Goal: Task Accomplishment & Management: Complete application form

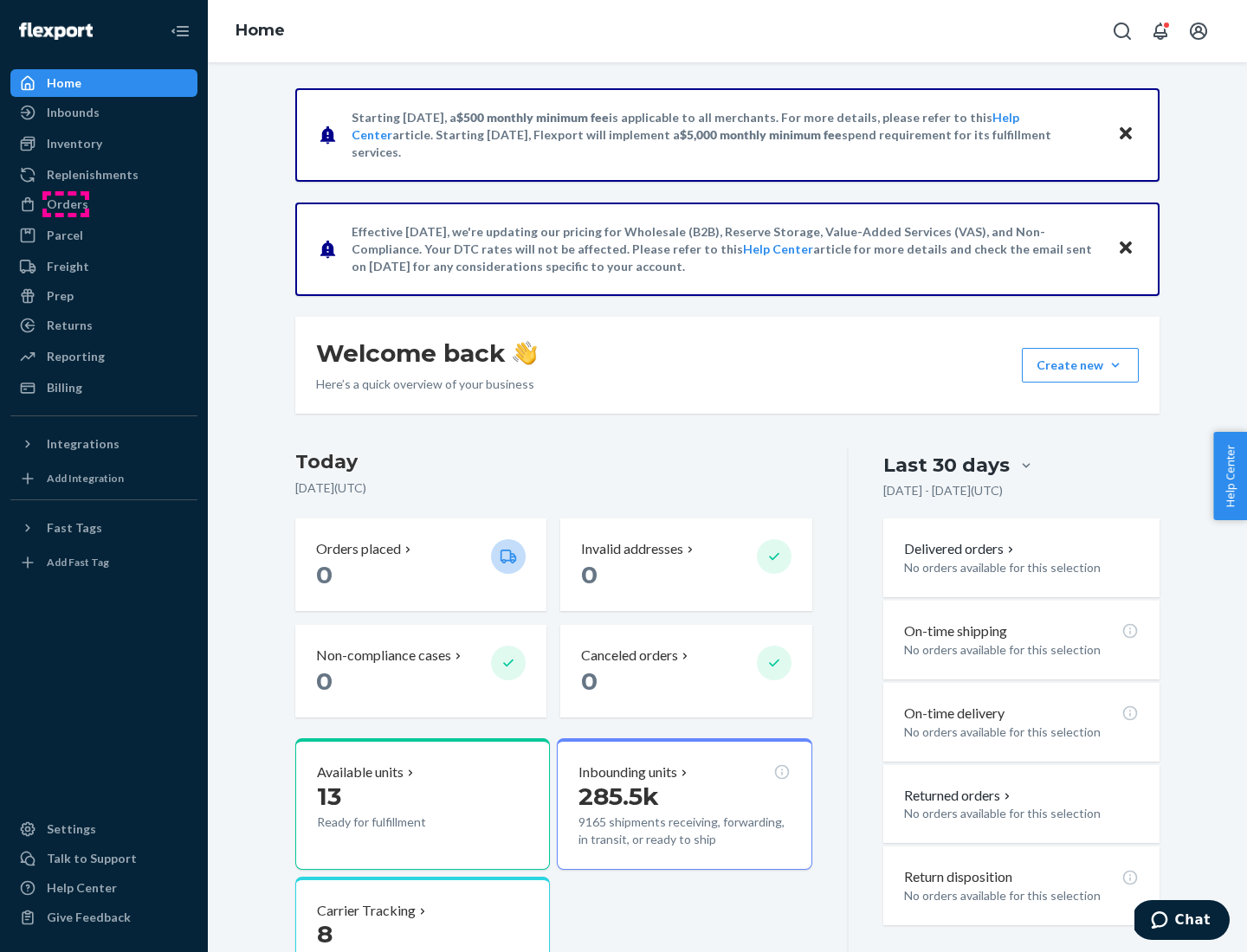
click at [66, 204] on div "Orders" at bounding box center [67, 204] width 41 height 17
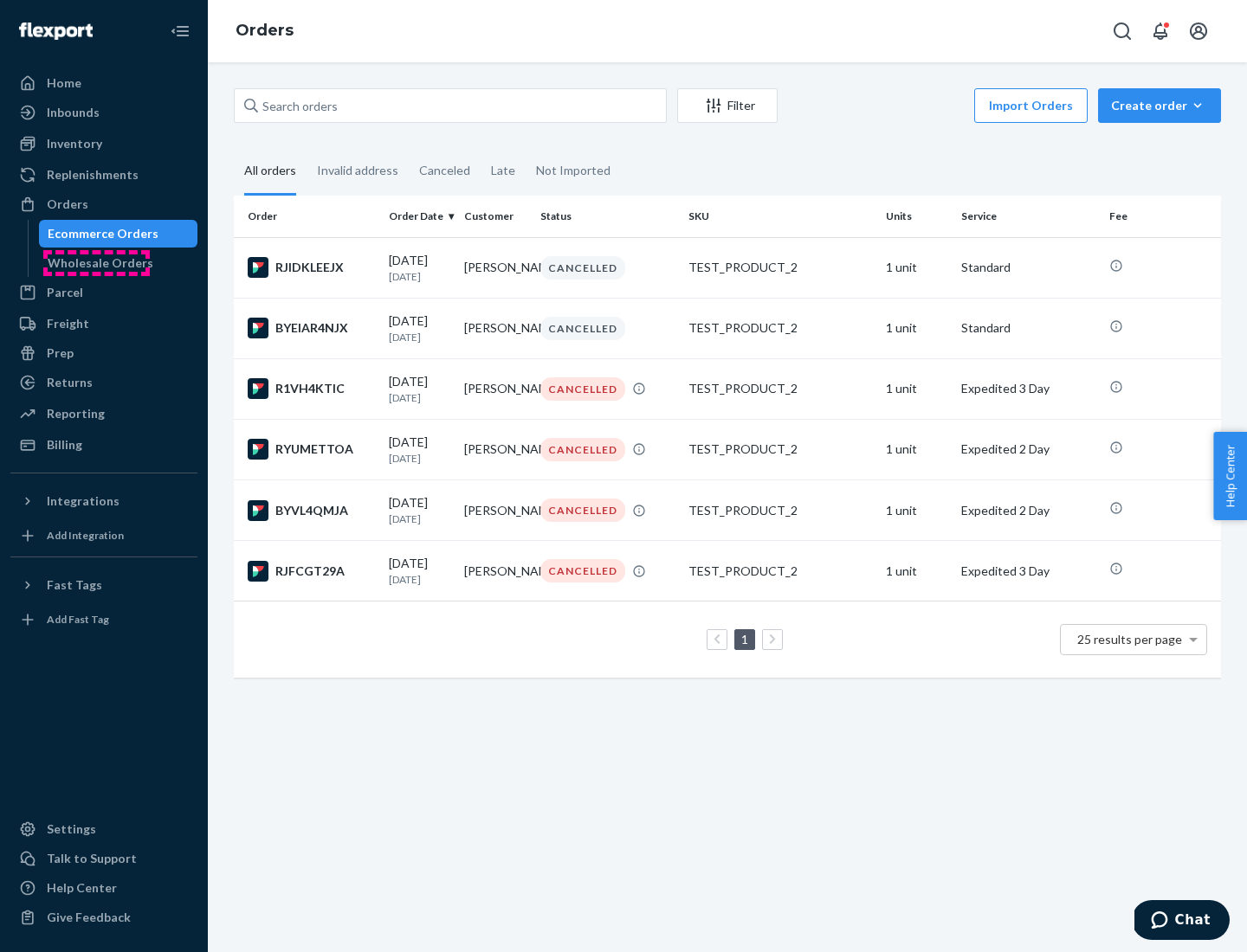
click at [96, 263] on div "Wholesale Orders" at bounding box center [100, 263] width 105 height 17
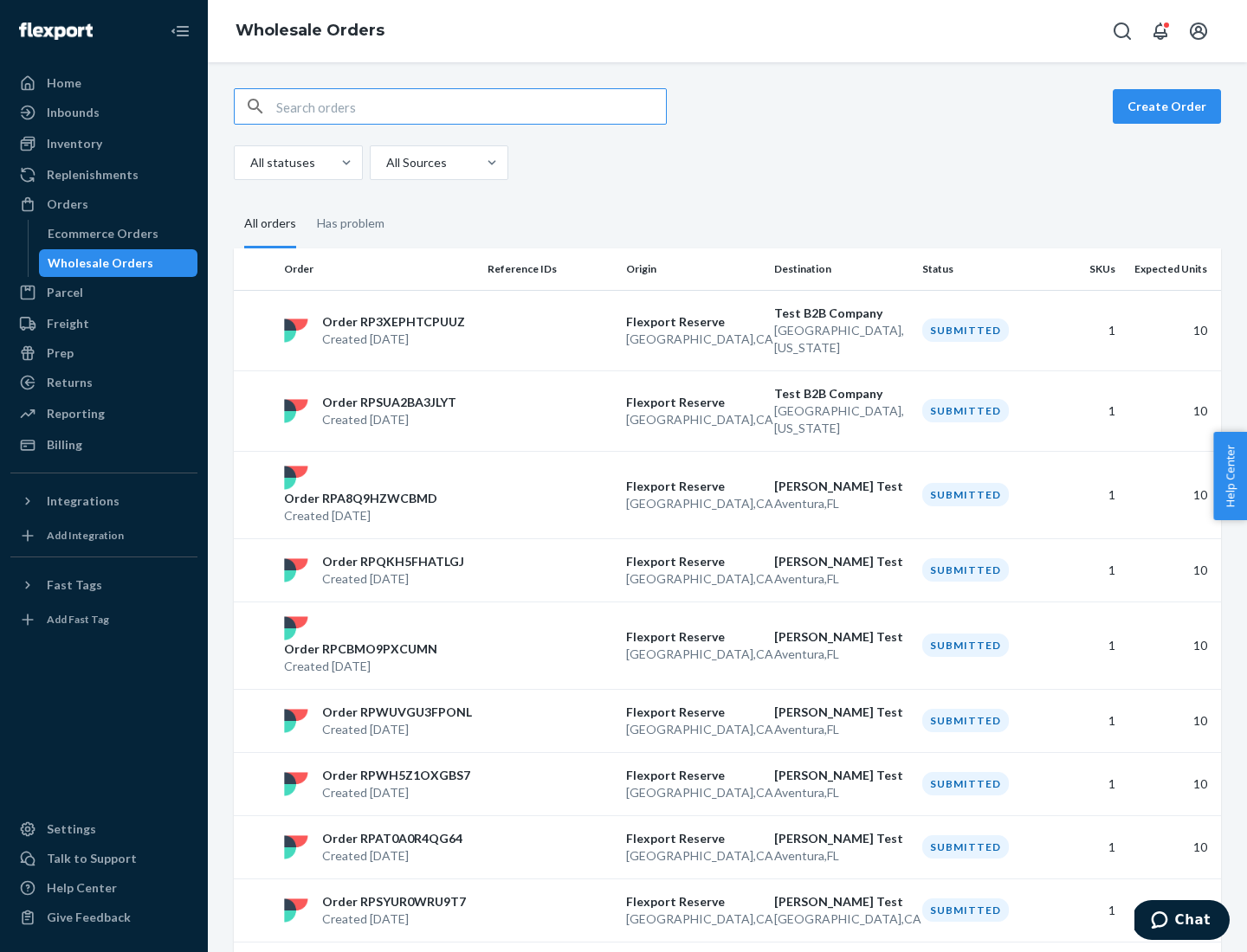
click at [1170, 106] on button "Create Order" at bounding box center [1166, 106] width 108 height 35
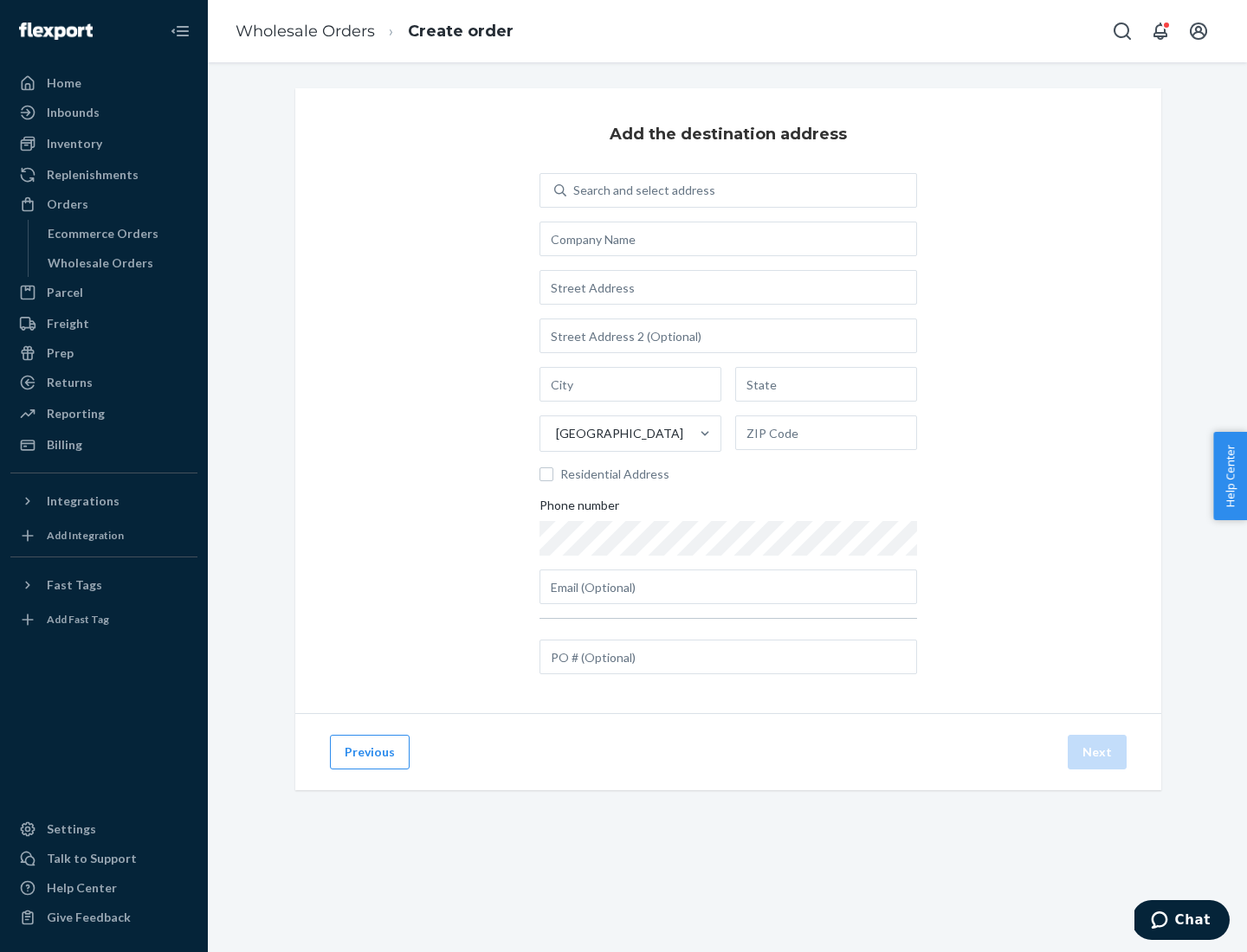
click at [641, 190] on div "Search and select address" at bounding box center [644, 190] width 142 height 17
click at [575, 190] on input "Search and select address" at bounding box center [574, 190] width 2 height 17
type input "Shubham Test"
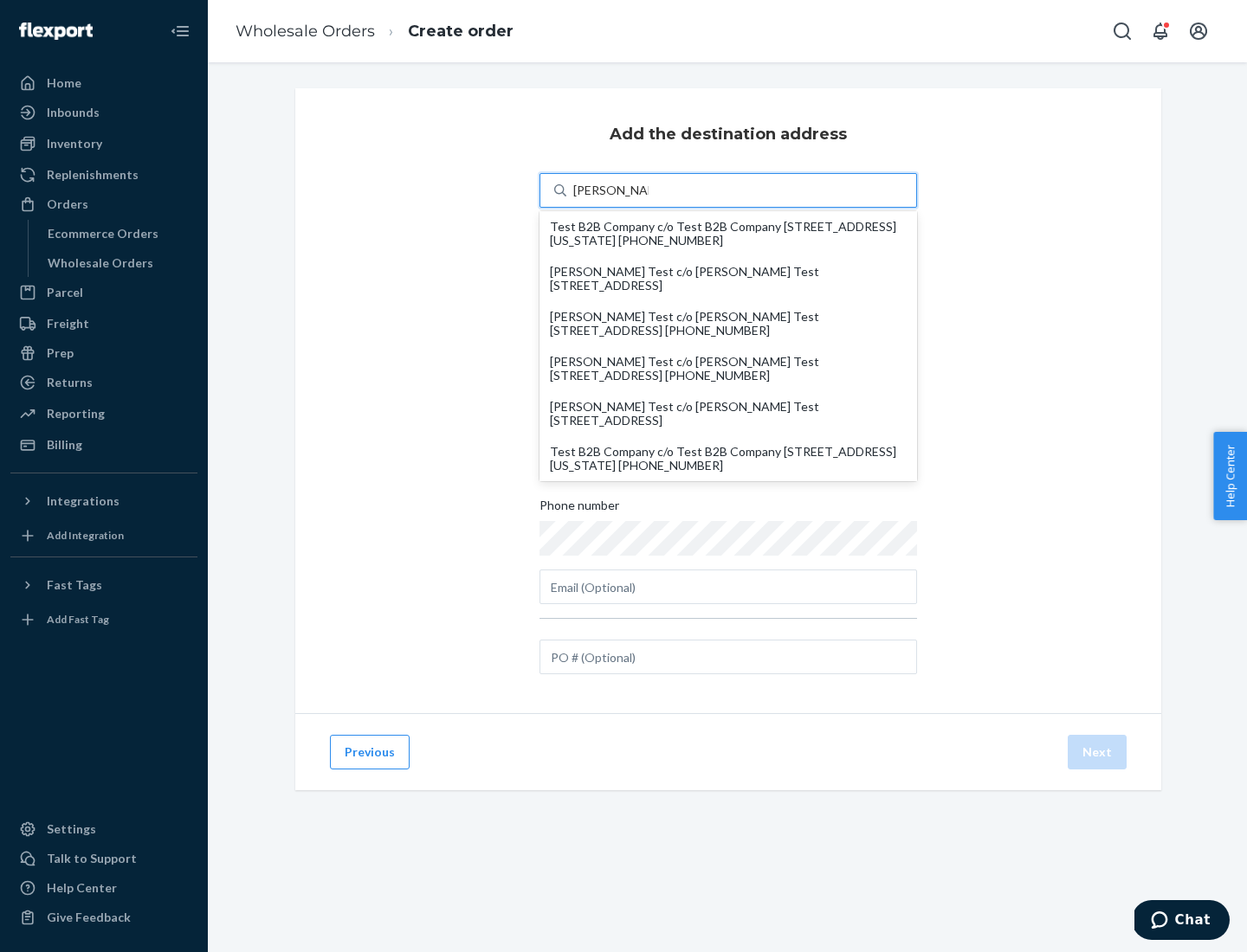
click at [728, 459] on div "Test B2B Company c/o Test B2B Company 1901 Avenue B North North Charleston, Sou…" at bounding box center [728, 459] width 357 height 27
click at [648, 199] on input "Shubham Test" at bounding box center [611, 190] width 75 height 17
type input "Test B2B Company"
type input "North Charleston"
type input "South Carolina"
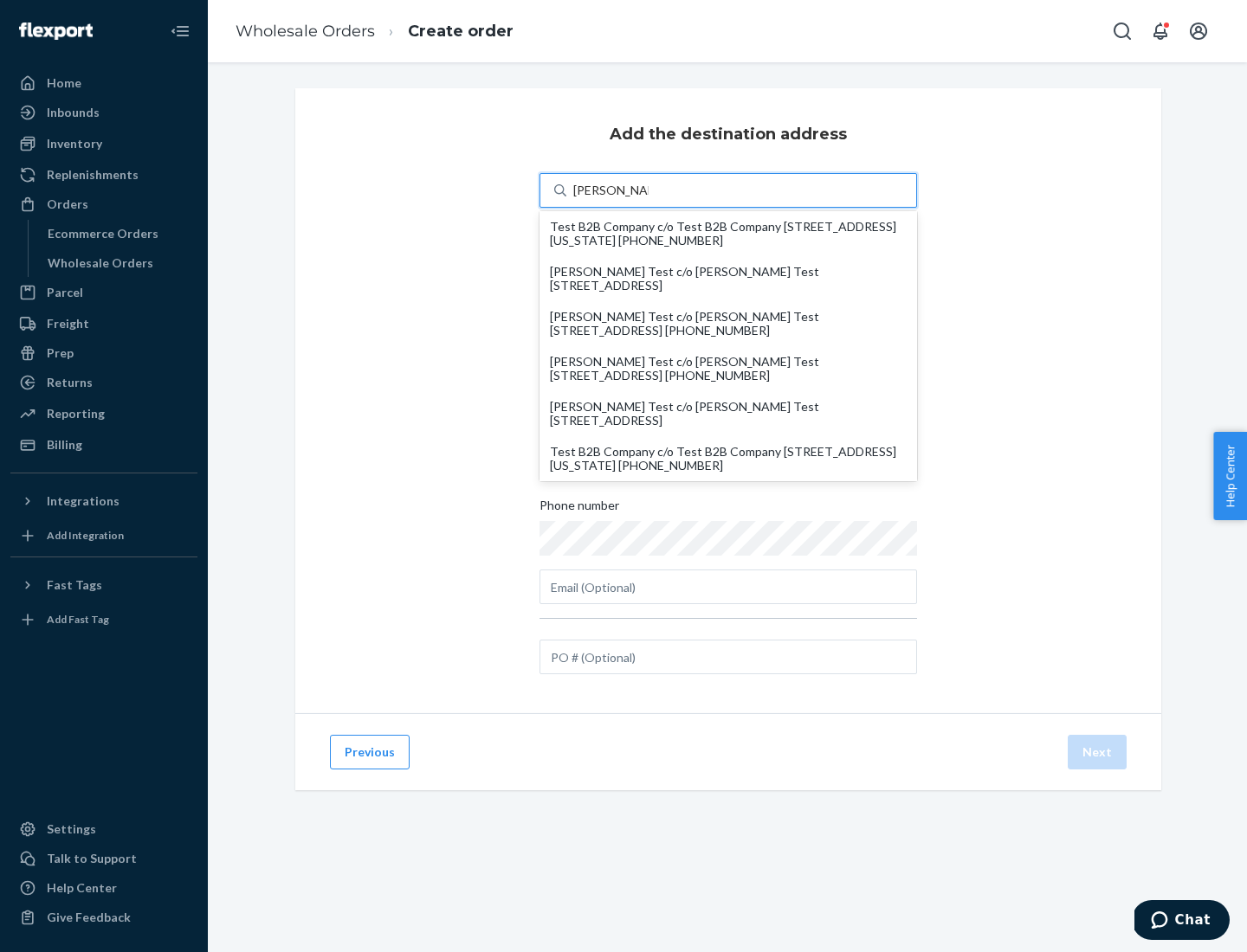
type input "29405"
type input "1901 Avenue B North"
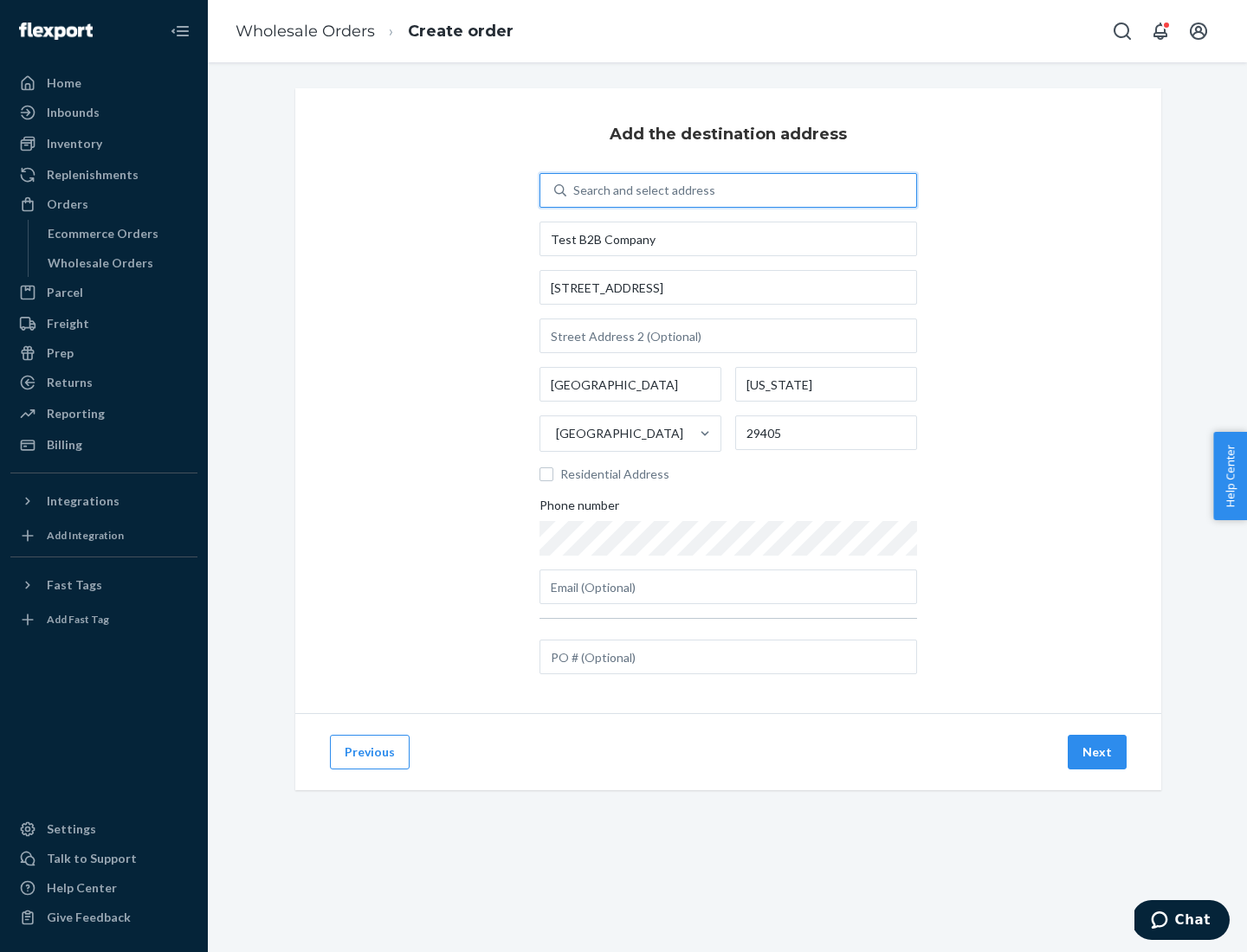
click at [1098, 752] on button "Next" at bounding box center [1097, 752] width 59 height 35
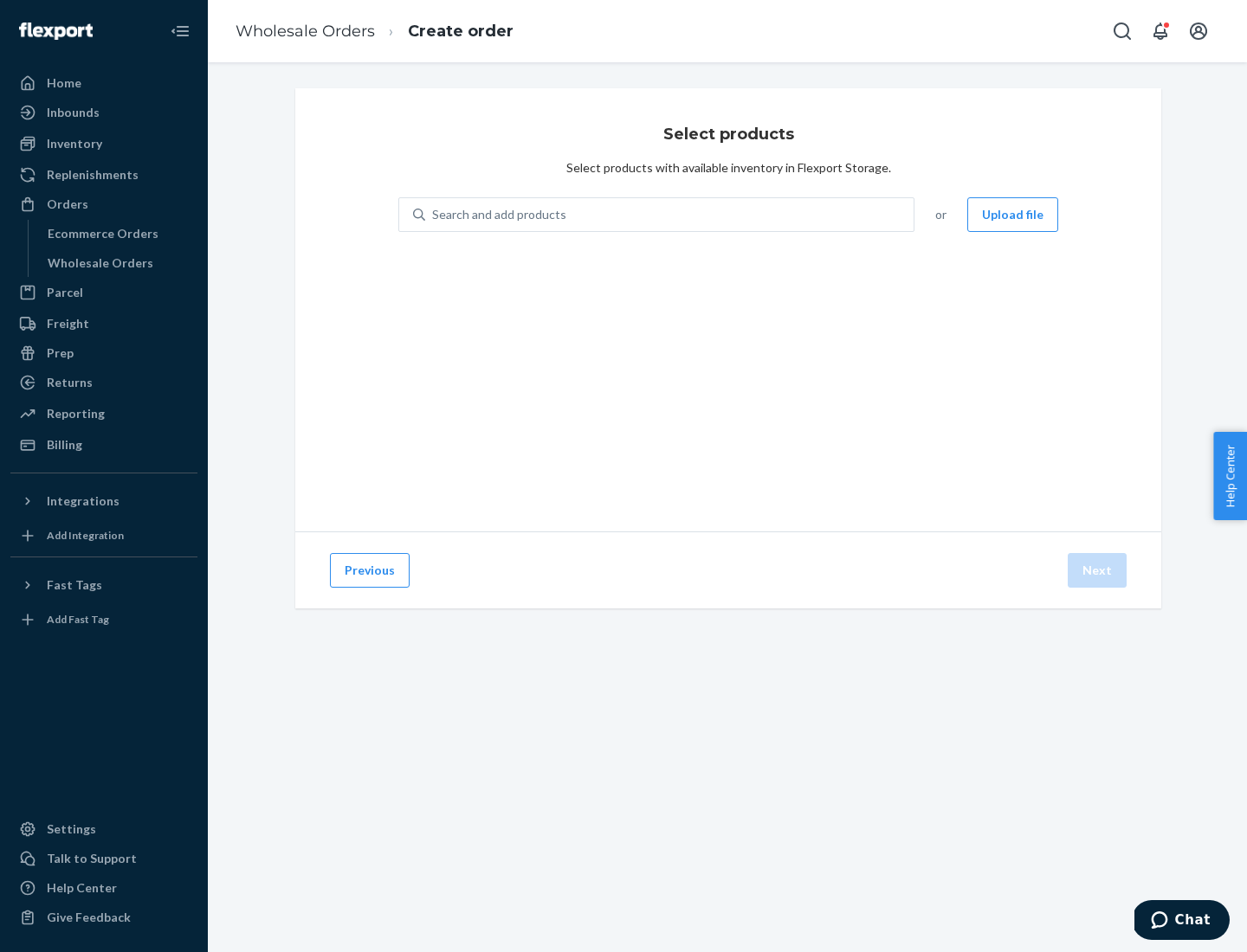
click at [670, 215] on div "Search and add products" at bounding box center [668, 214] width 488 height 31
click at [434, 215] on input "Search and add products" at bounding box center [433, 214] width 2 height 17
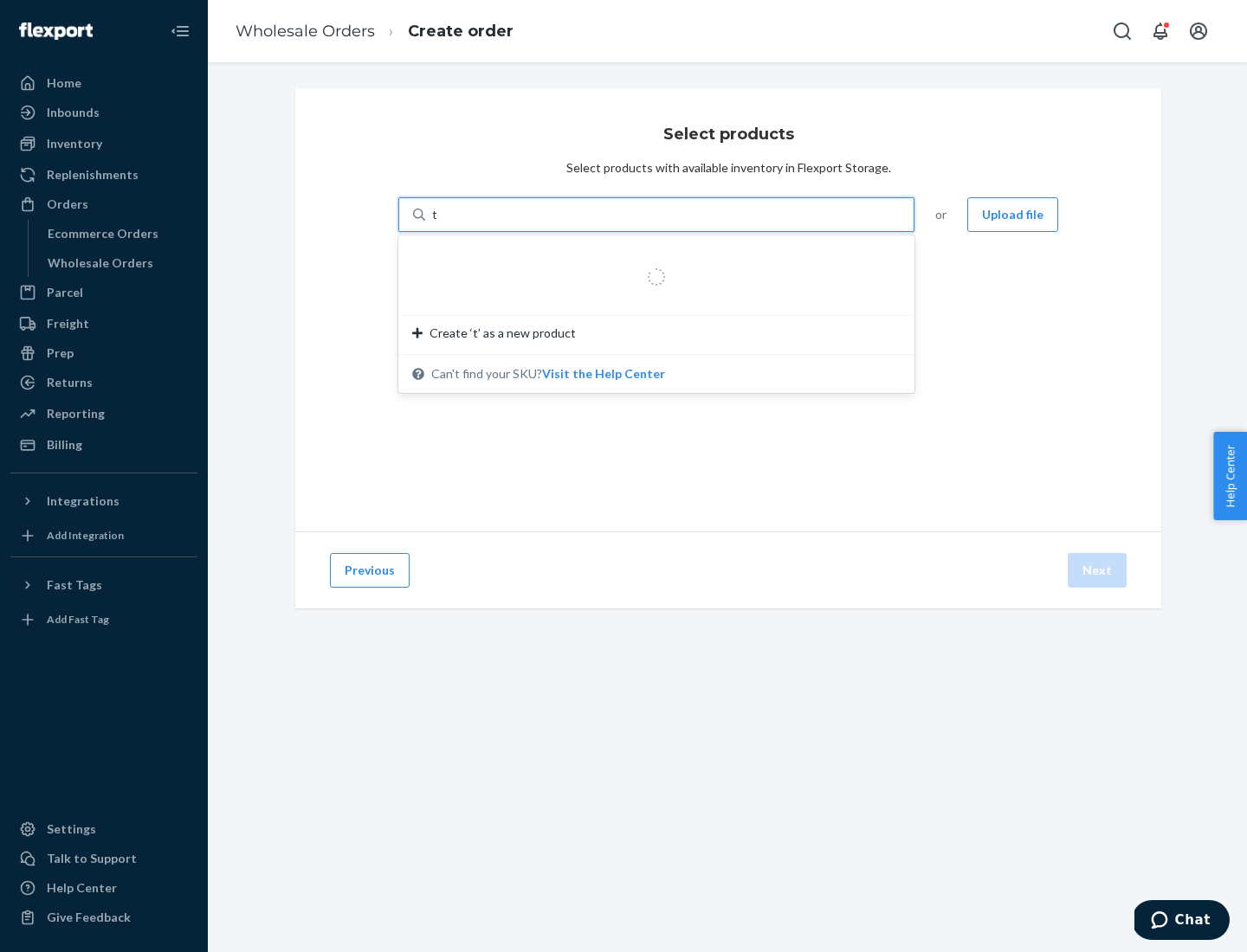
type input "test"
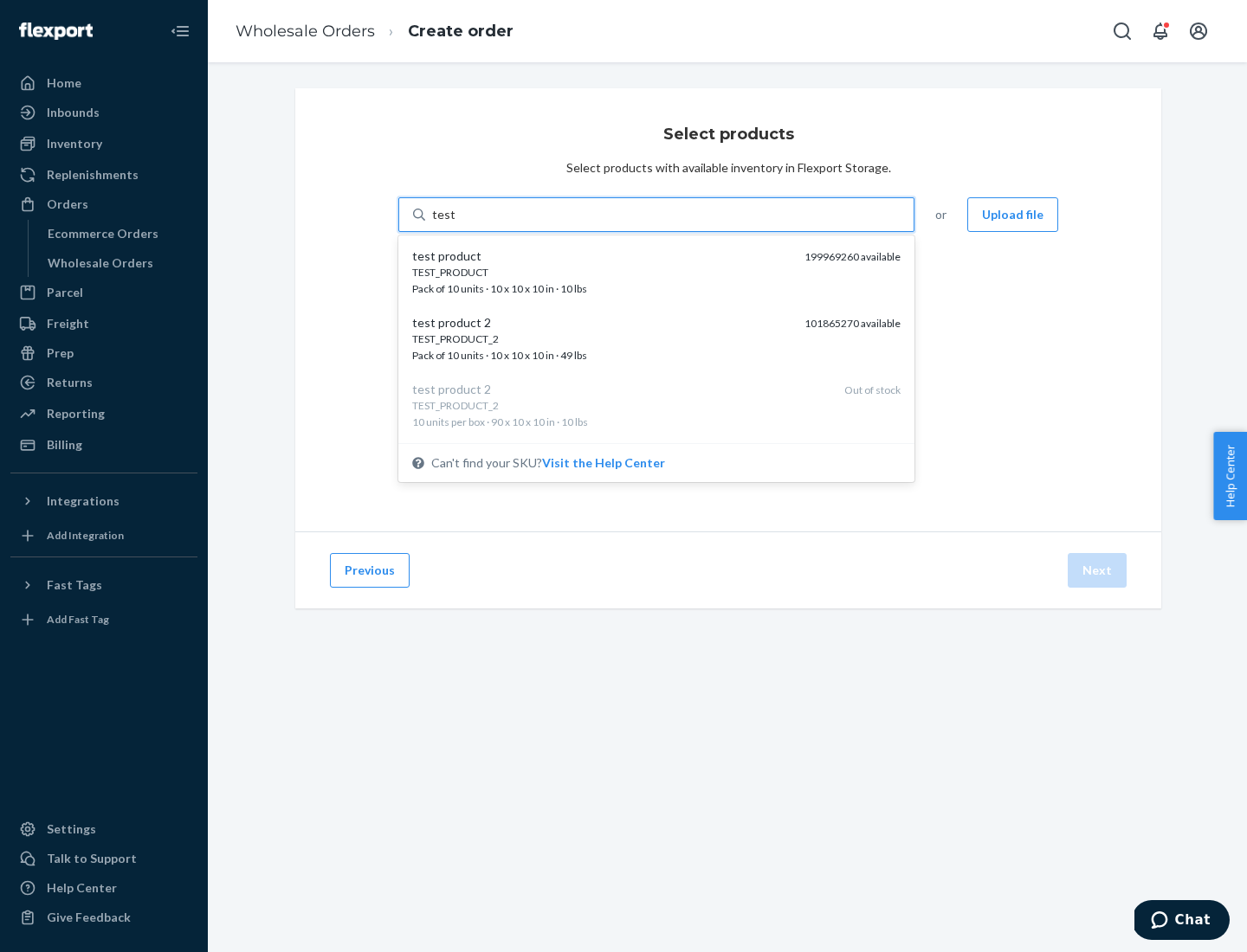
click at [602, 272] on div "TEST_PRODUCT" at bounding box center [601, 272] width 378 height 15
click at [454, 223] on input "test" at bounding box center [443, 214] width 23 height 17
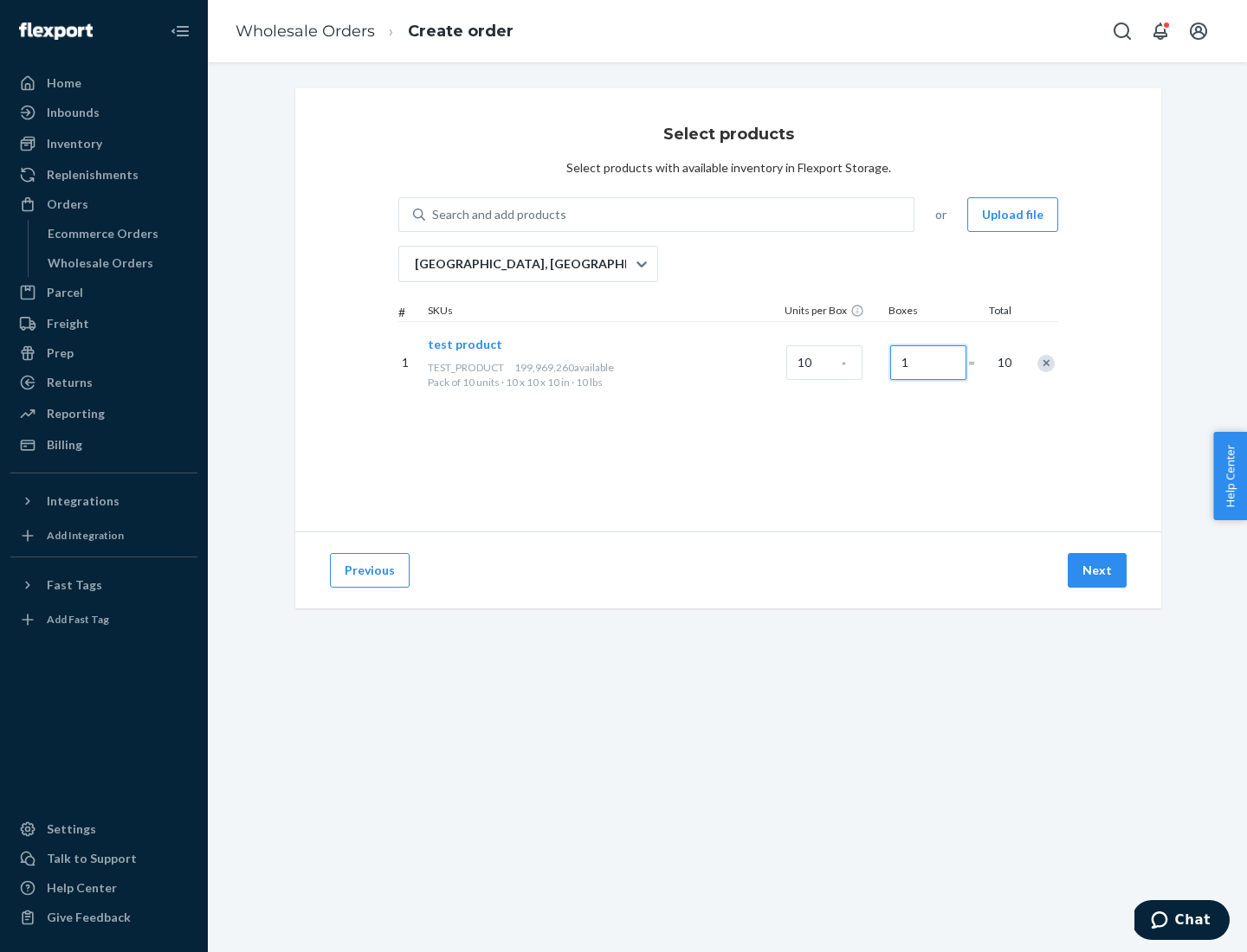
type input "1"
click at [1098, 570] on button "Next" at bounding box center [1097, 570] width 59 height 35
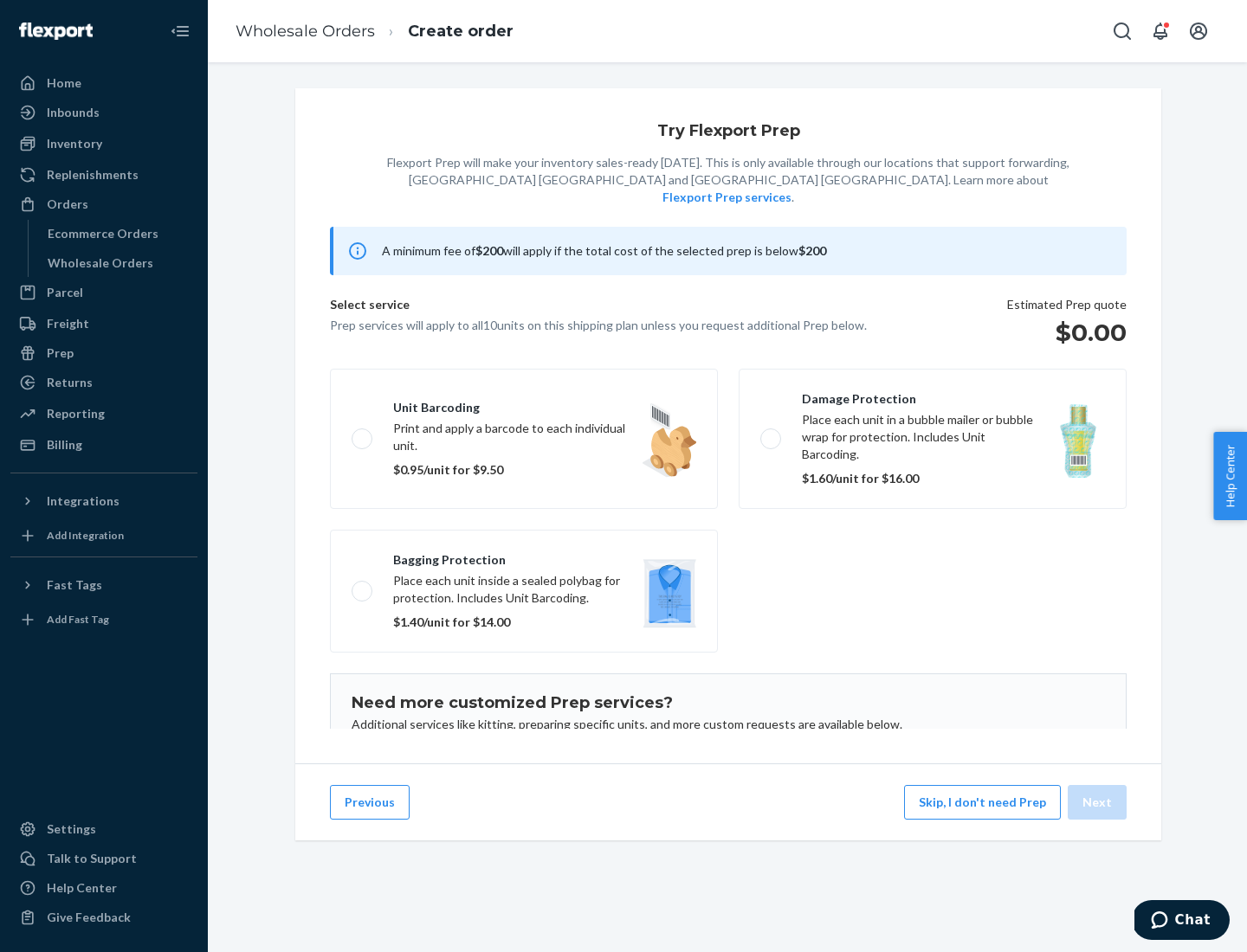
scroll to position [113, 0]
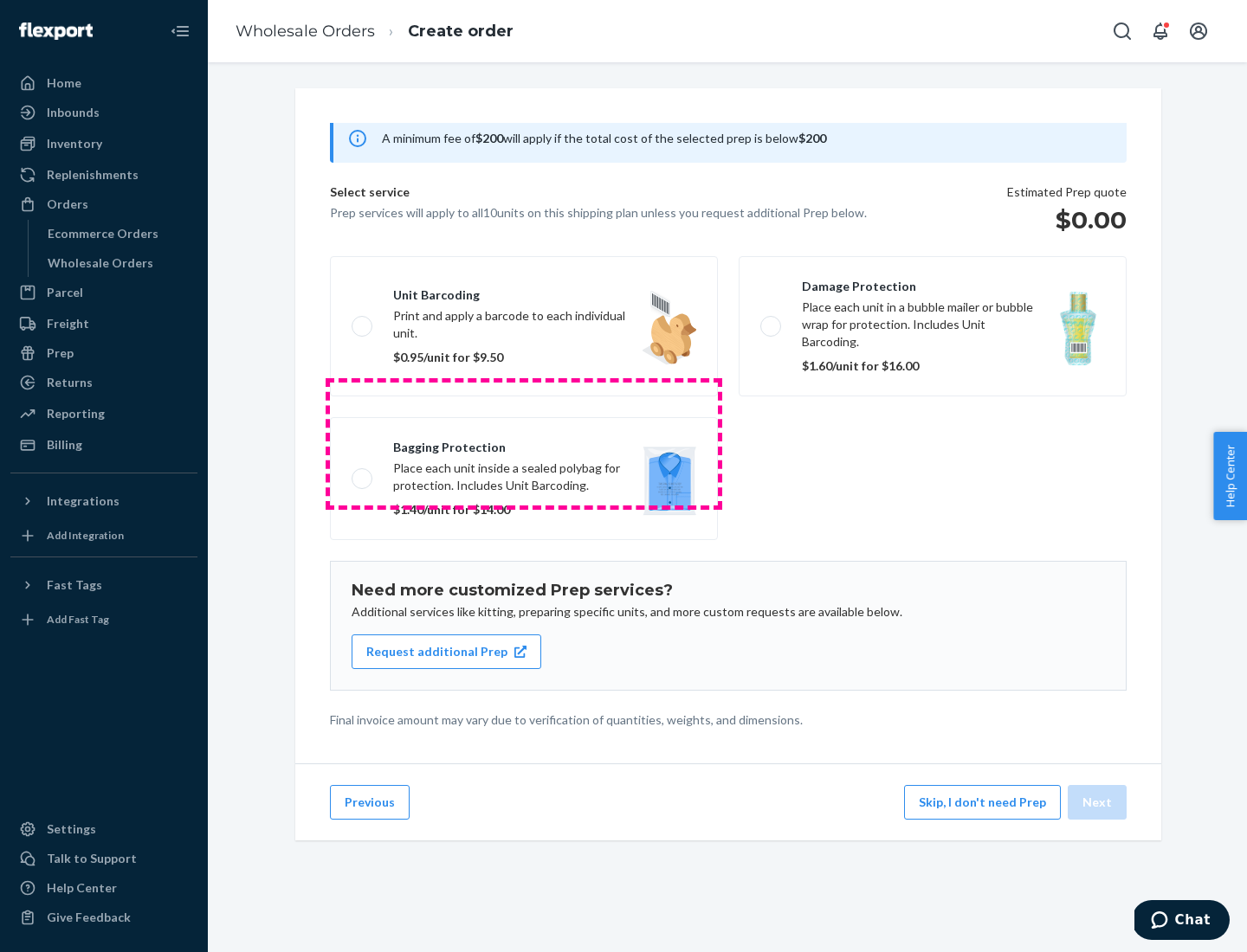
click at [524, 443] on label "Bagging protection Place each unit inside a sealed polybag for protection. Incl…" at bounding box center [524, 479] width 388 height 123
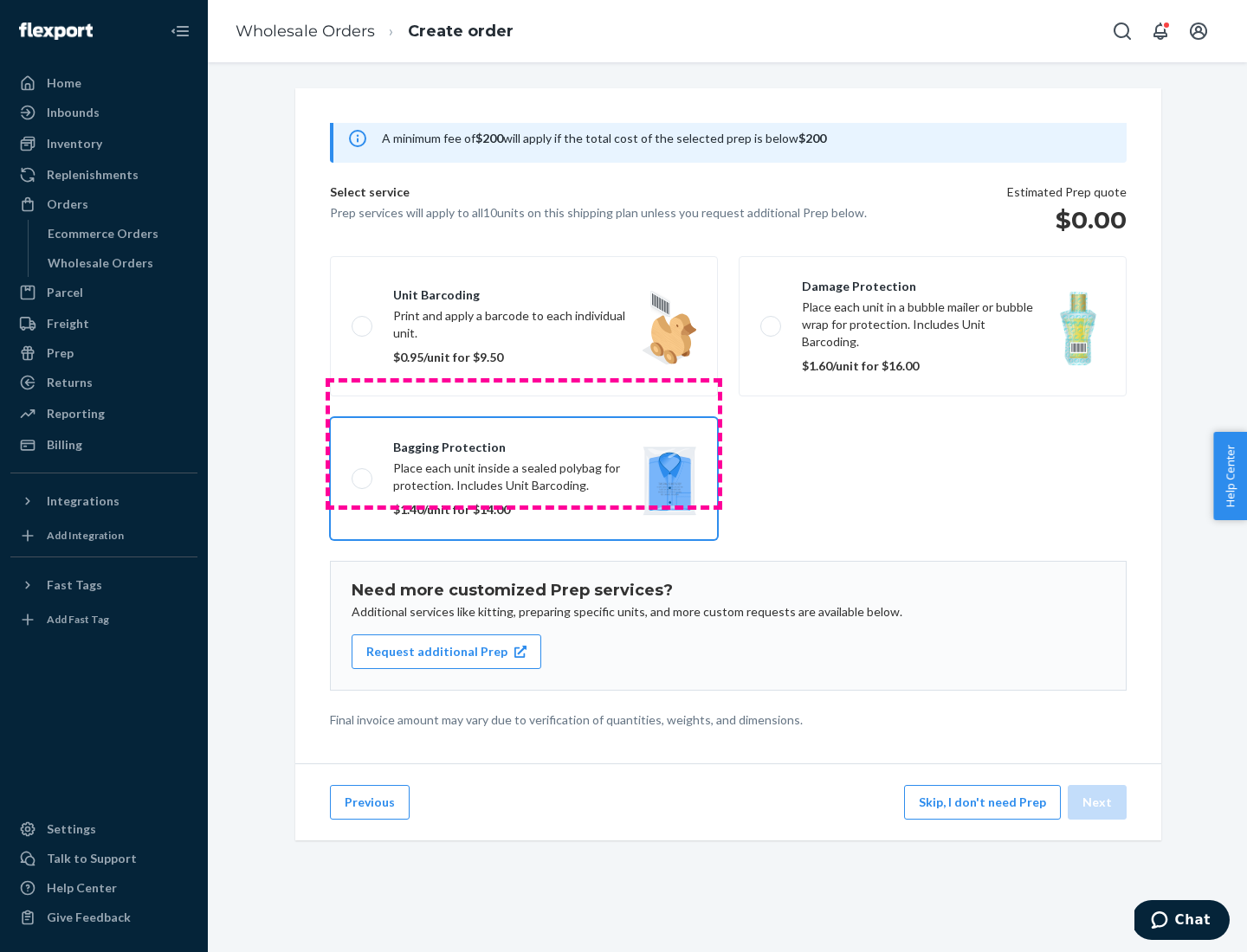
click at [363, 472] on input "Bagging protection Place each unit inside a sealed polybag for protection. Incl…" at bounding box center [357, 478] width 11 height 11
checkbox input "true"
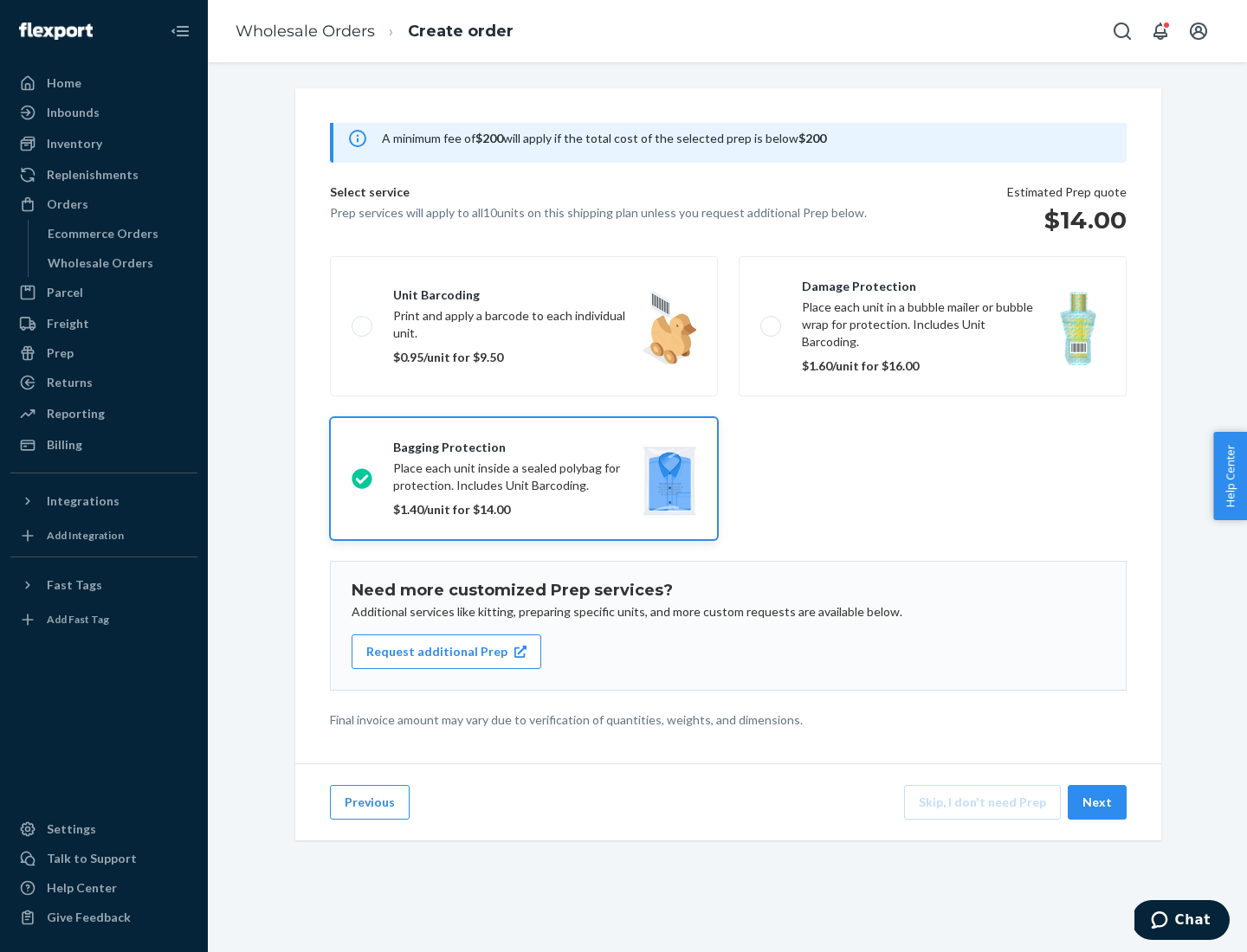
click at [1098, 803] on button "Next" at bounding box center [1097, 803] width 59 height 35
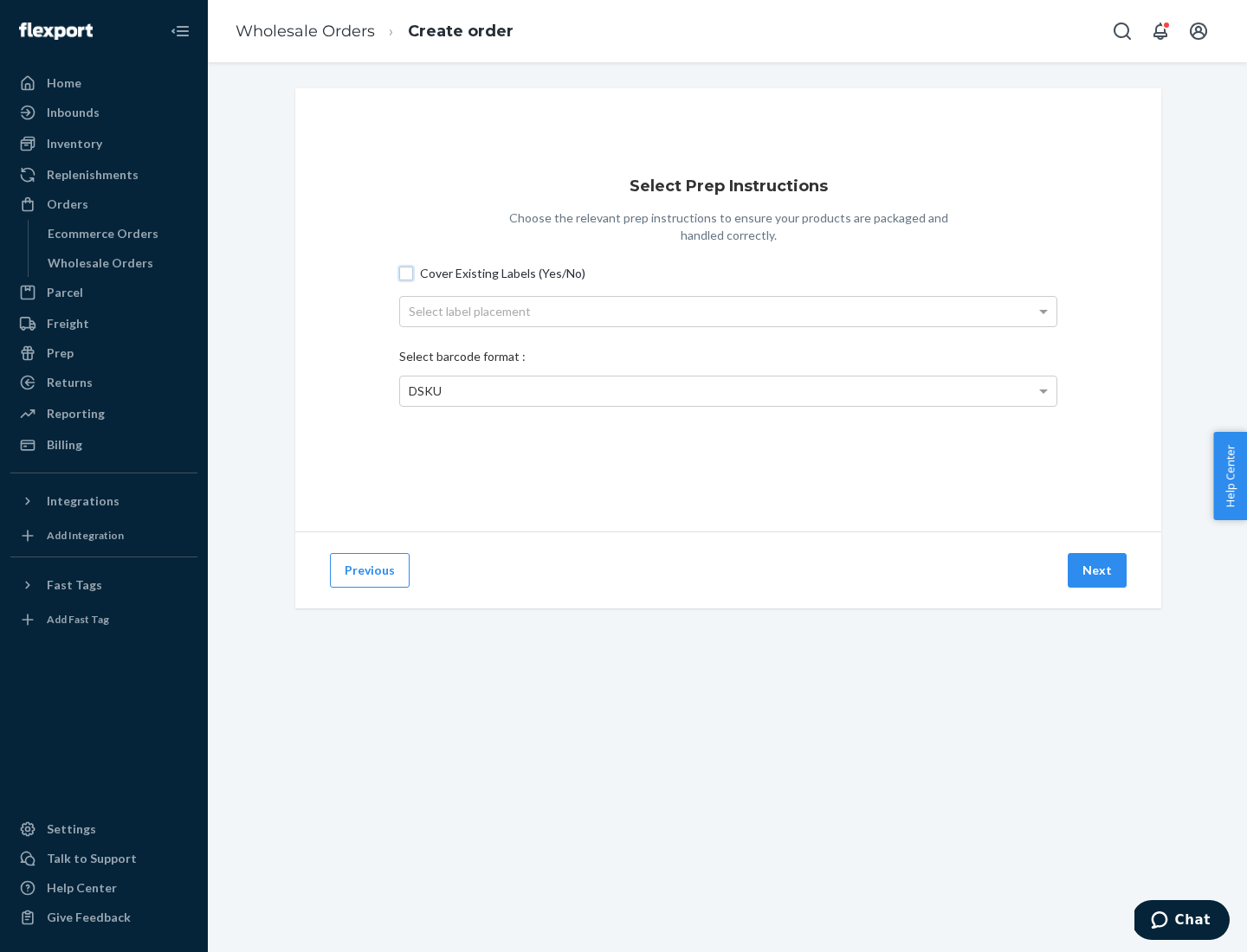
click at [407, 273] on input "Cover Existing Labels (Yes/No)" at bounding box center [406, 273] width 14 height 14
checkbox input "true"
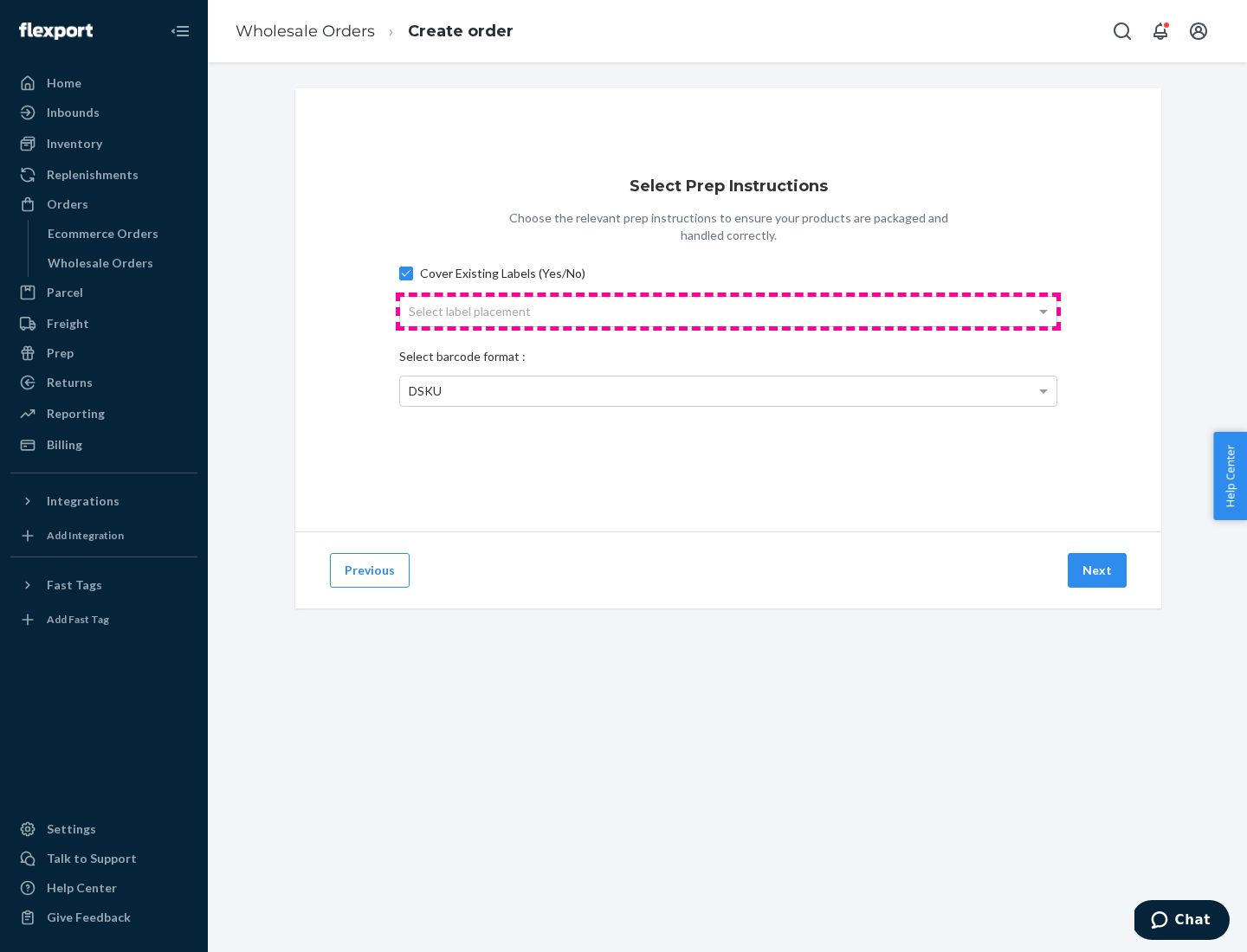
click at [728, 310] on div "Select label placement" at bounding box center [728, 311] width 656 height 29
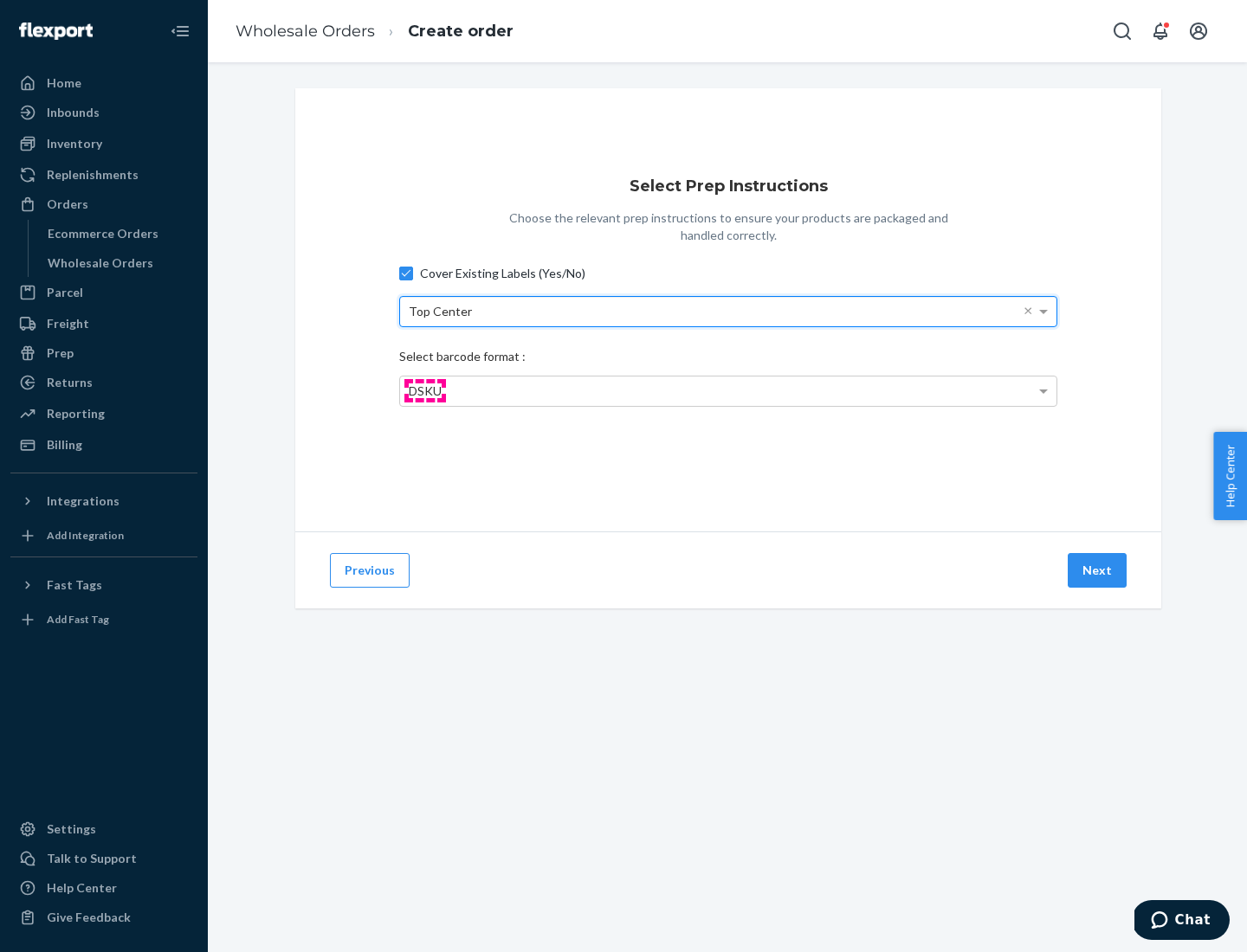
click at [424, 390] on span "DSKU" at bounding box center [425, 391] width 33 height 15
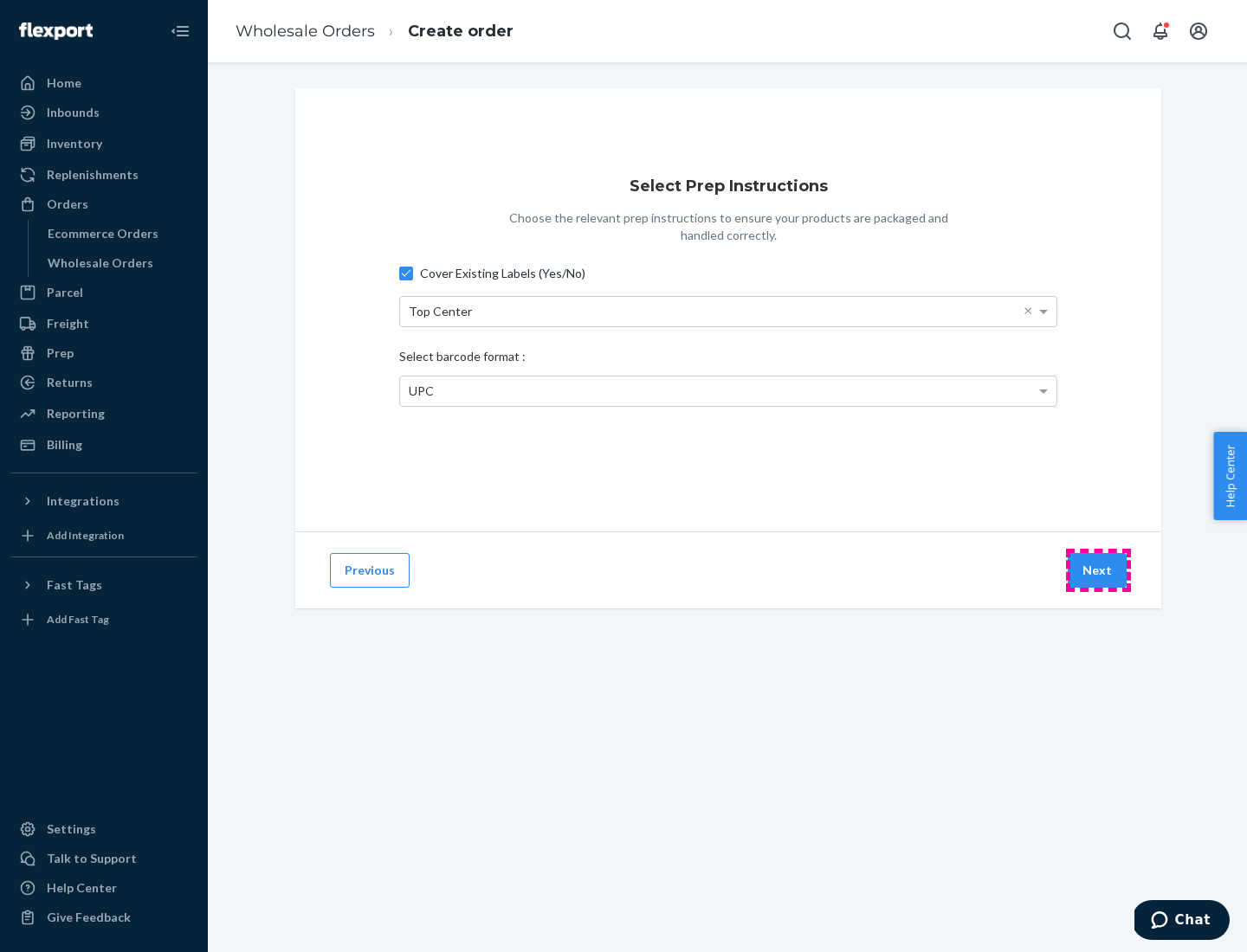
click at [1098, 570] on button "Next" at bounding box center [1097, 570] width 59 height 35
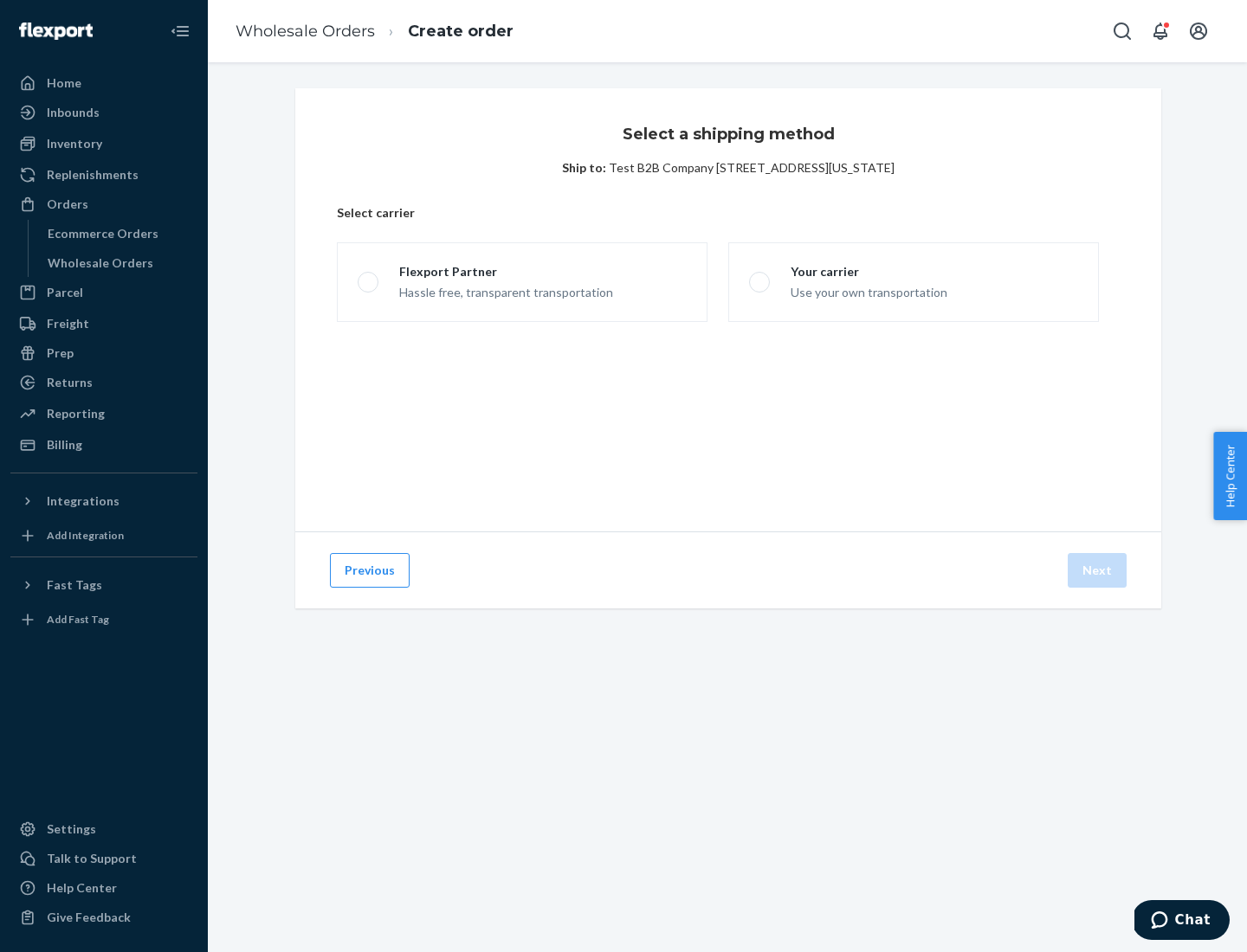
click at [367, 282] on span at bounding box center [368, 282] width 21 height 21
click at [367, 282] on input "Flexport Partner Hassle free, transparent transportation" at bounding box center [363, 283] width 11 height 11
radio input "true"
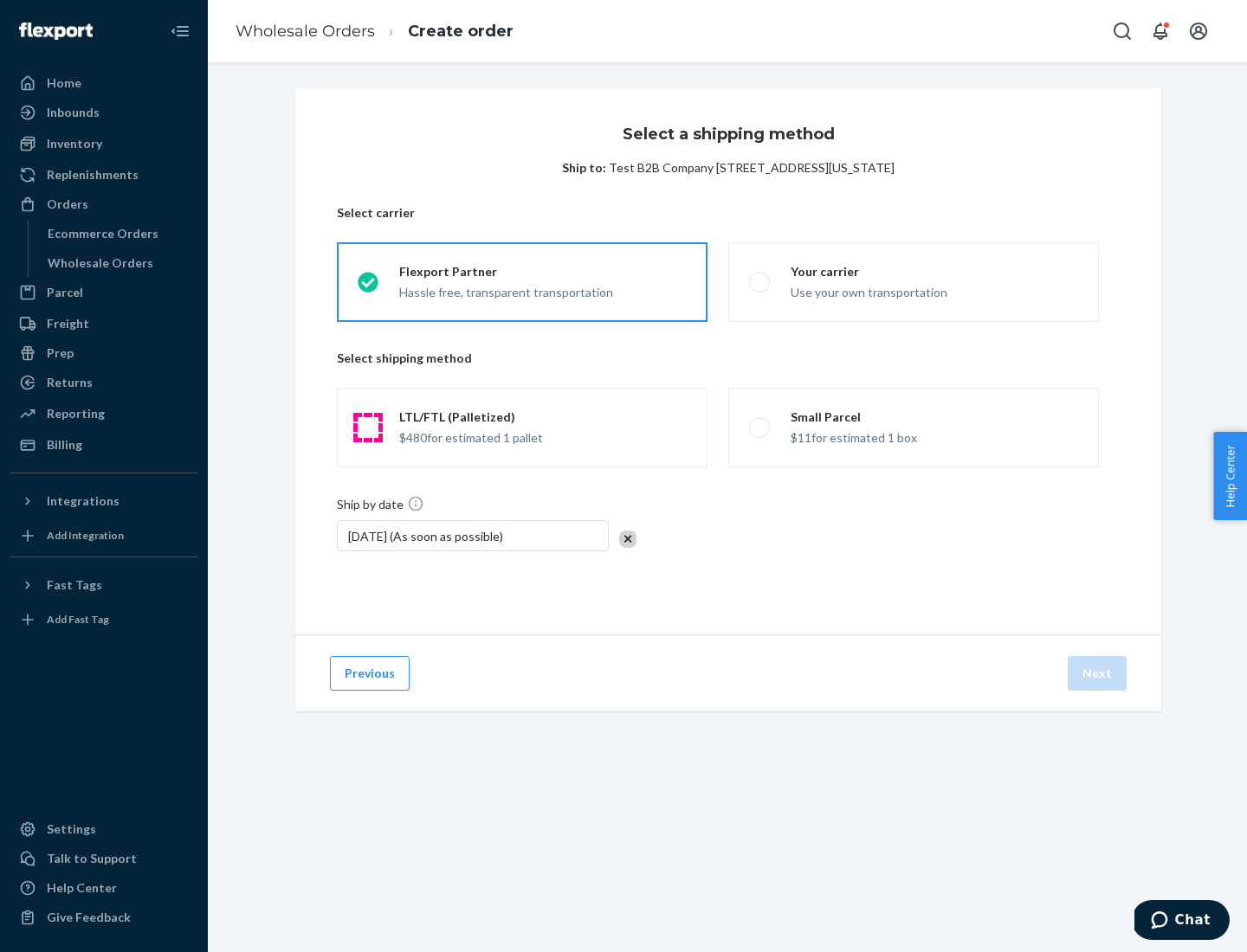
click at [367, 427] on span at bounding box center [368, 427] width 21 height 21
click at [367, 427] on input "LTL/FTL (Palletized) $480 for estimated 1 pallet" at bounding box center [363, 427] width 11 height 11
radio input "true"
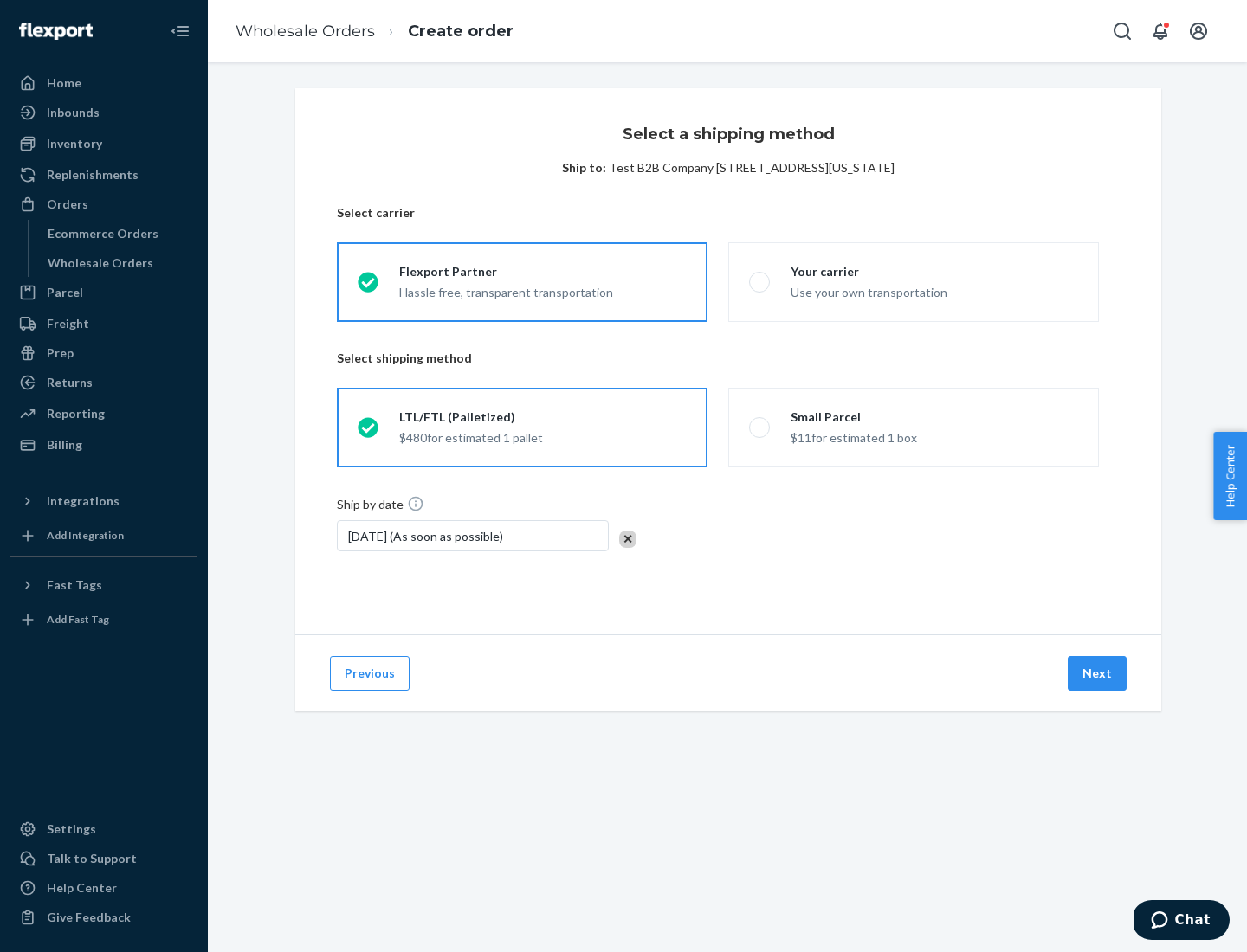
click at [1098, 674] on button "Next" at bounding box center [1097, 674] width 59 height 35
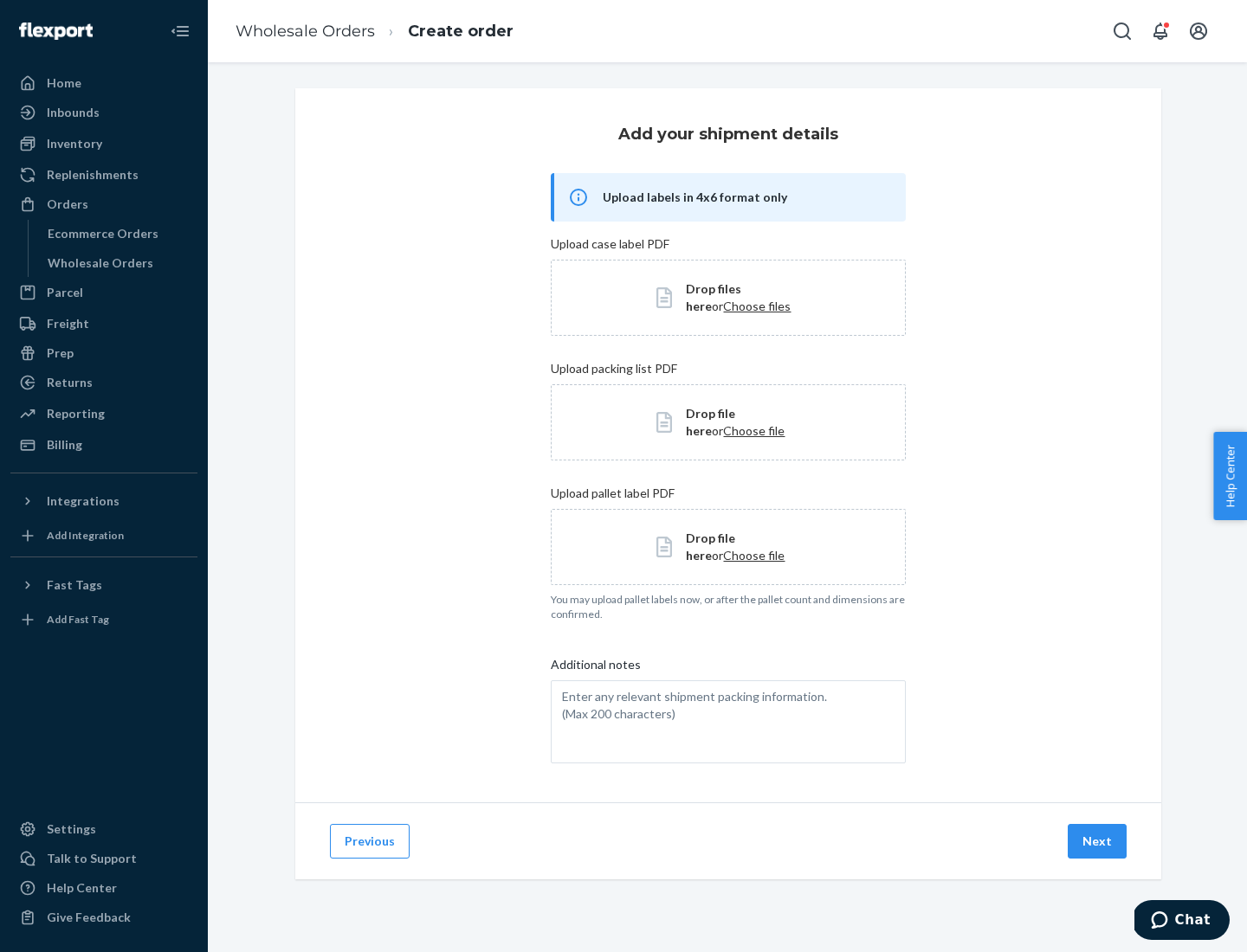
click at [1098, 841] on button "Next" at bounding box center [1097, 841] width 59 height 35
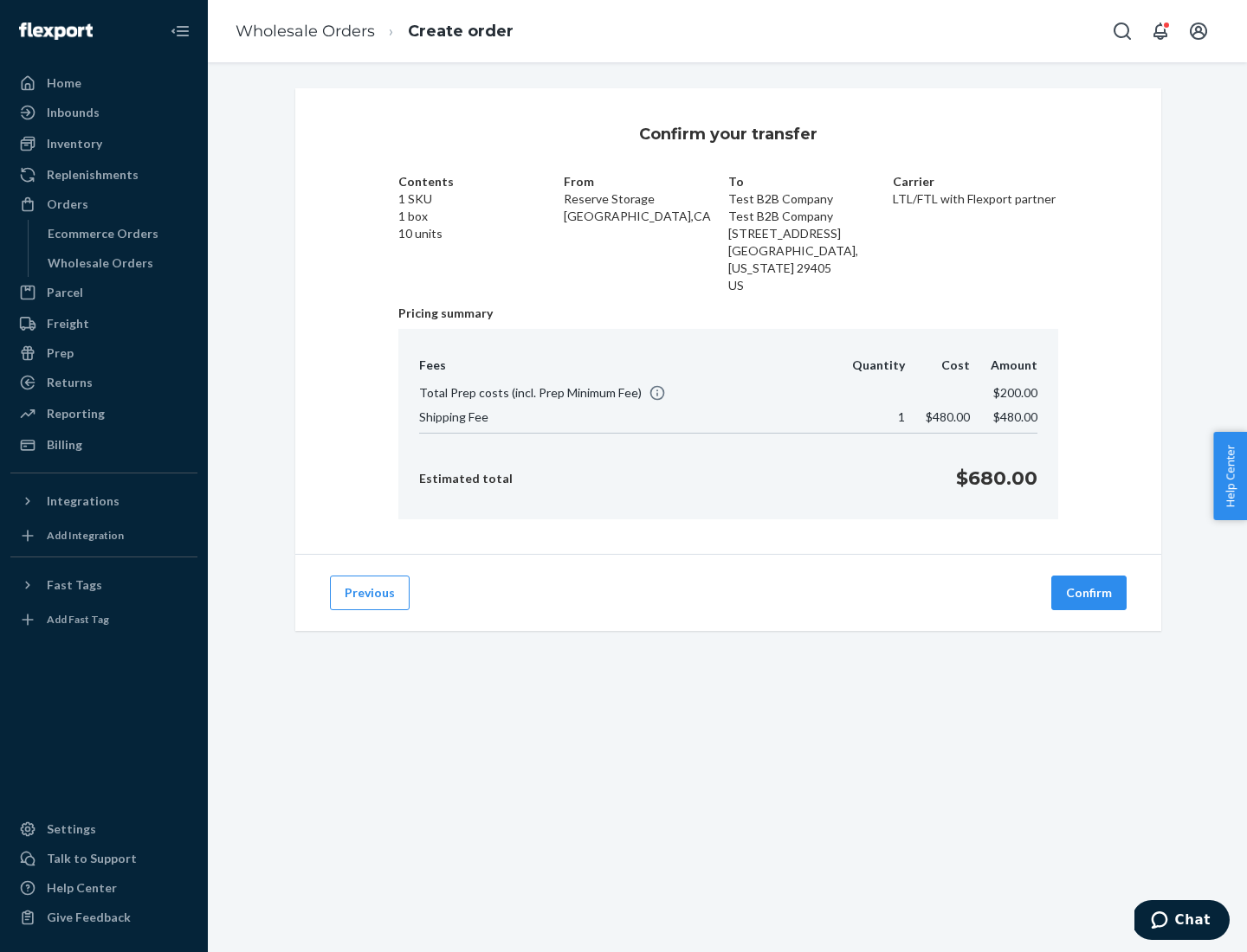
click at [1090, 593] on button "Confirm" at bounding box center [1089, 593] width 75 height 35
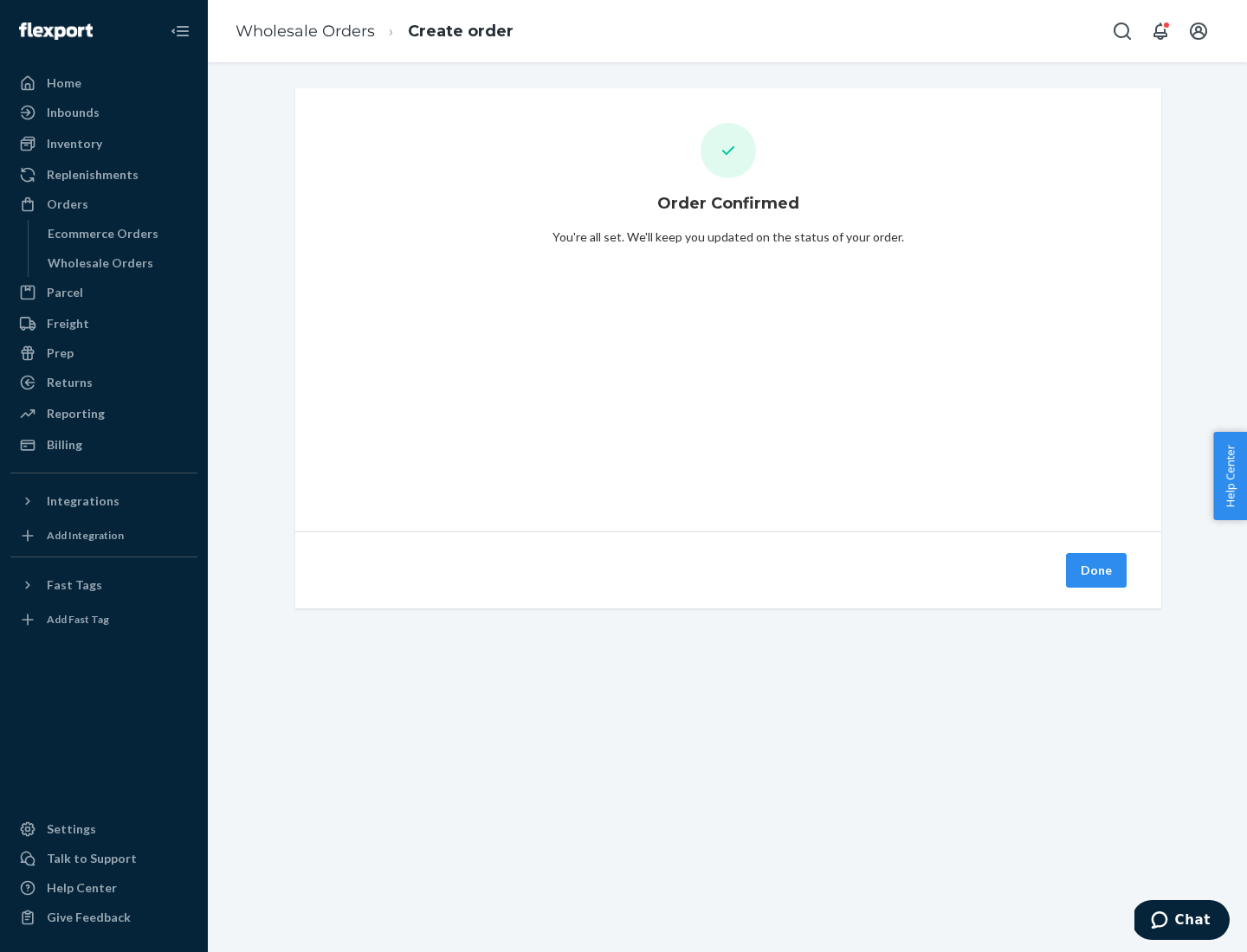
click at [1097, 570] on button "Done" at bounding box center [1096, 570] width 60 height 35
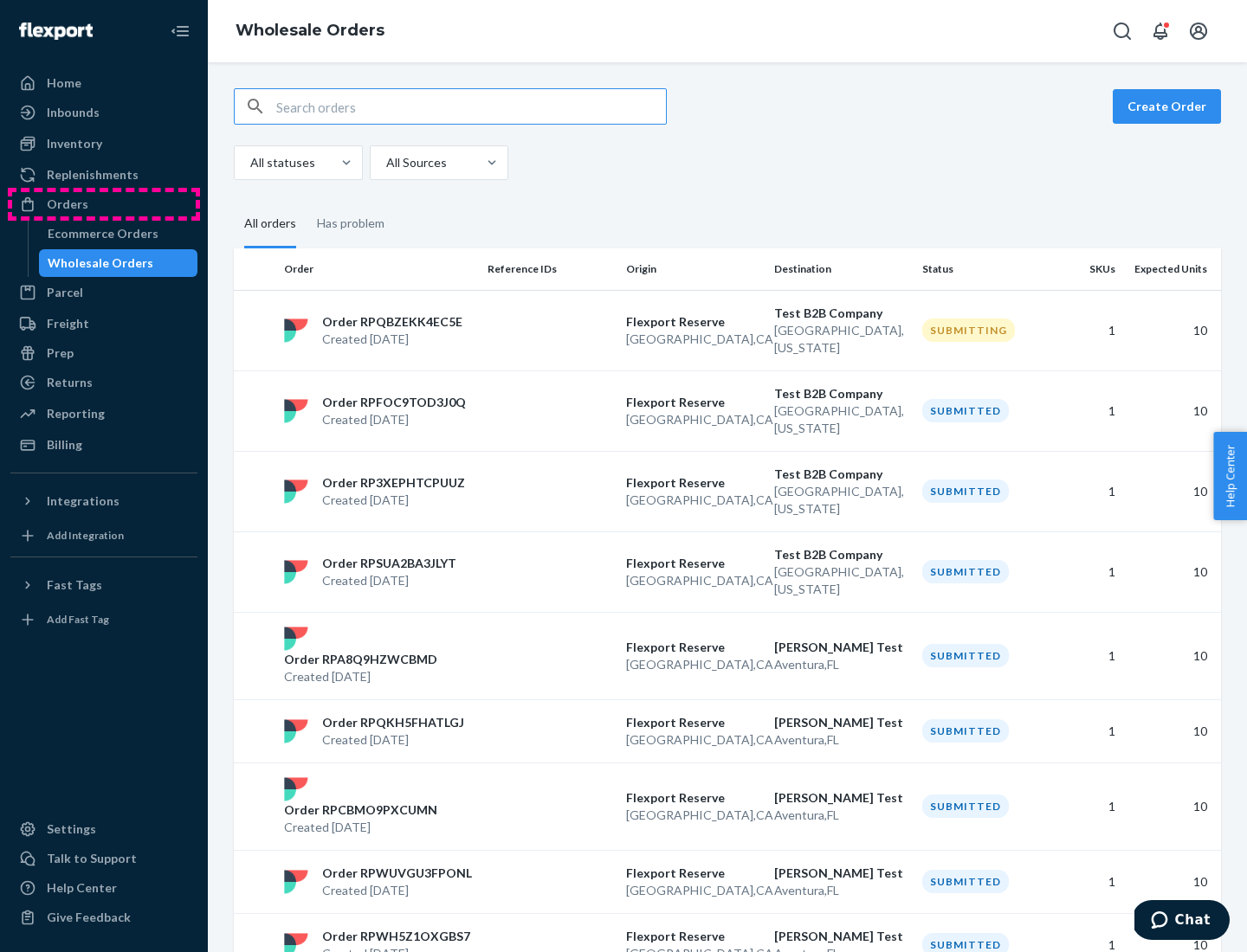
click at [103, 204] on div "Orders" at bounding box center [103, 204] width 183 height 24
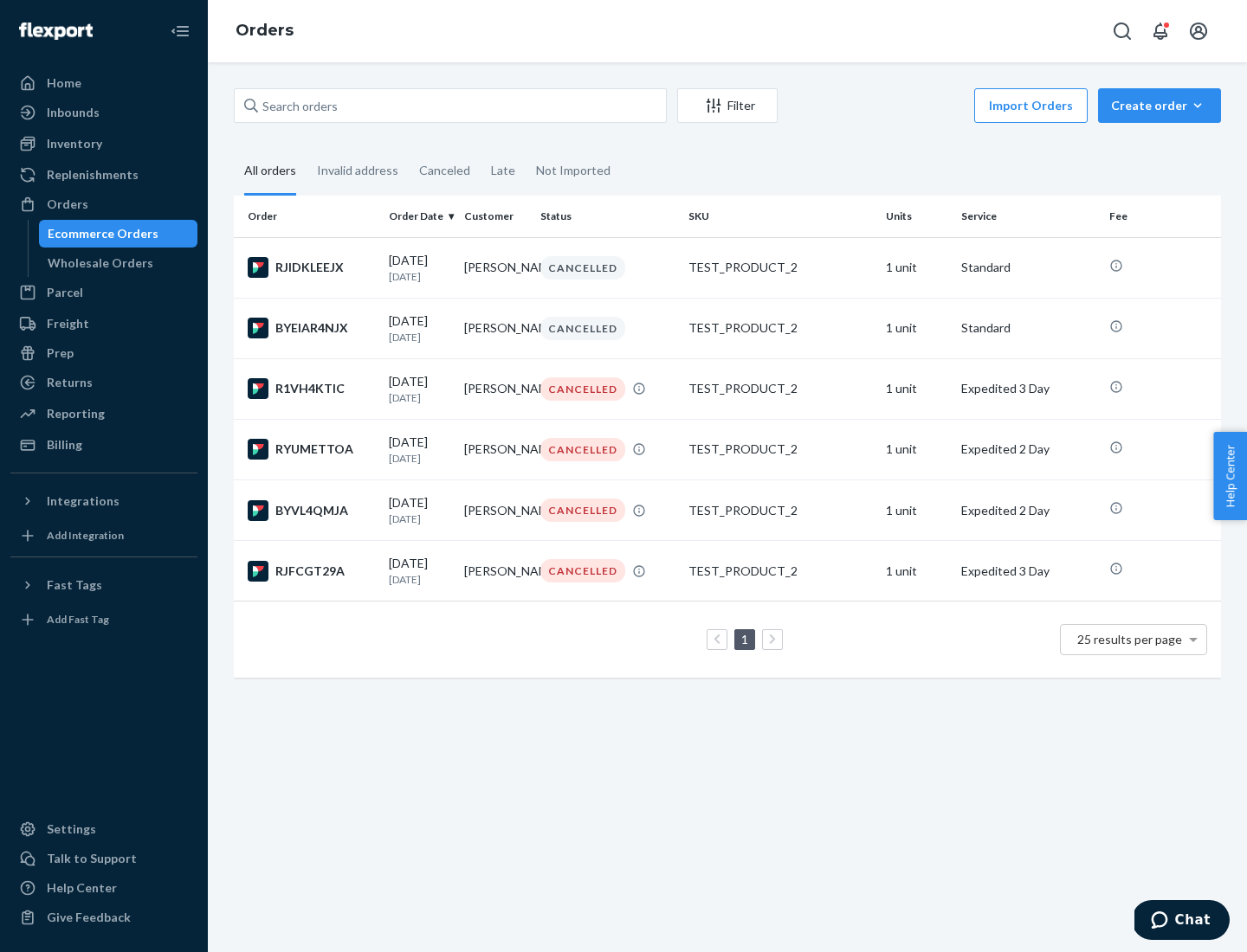
click at [96, 263] on div "Wholesale Orders" at bounding box center [100, 263] width 105 height 17
